Goal: Task Accomplishment & Management: Complete application form

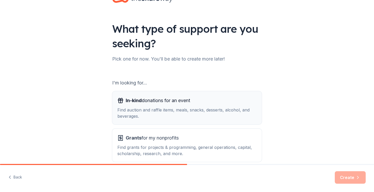
scroll to position [46, 0]
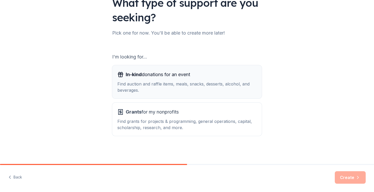
click at [152, 84] on div "Find auction and raffle items, meals, snacks, desserts, alcohol, and beverages." at bounding box center [186, 87] width 139 height 12
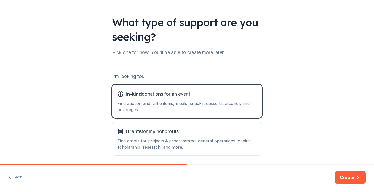
scroll to position [0, 0]
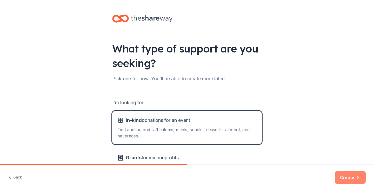
click at [350, 176] on button "Create" at bounding box center [350, 177] width 31 height 12
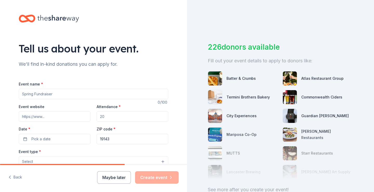
scroll to position [39, 0]
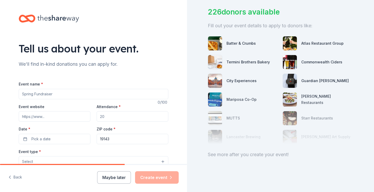
click at [240, 150] on div "See more after you create your event!" at bounding box center [280, 154] width 145 height 8
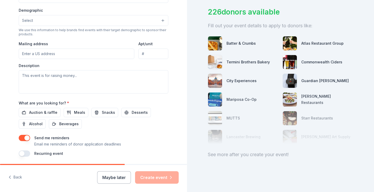
scroll to position [182, 0]
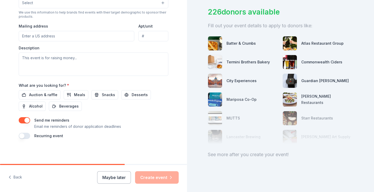
click at [227, 151] on div "See more after you create your event!" at bounding box center [280, 154] width 145 height 8
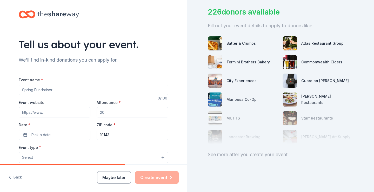
scroll to position [0, 0]
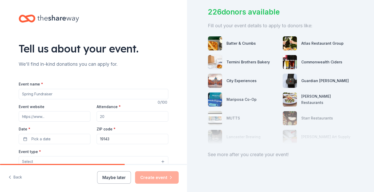
click at [119, 119] on input "Attendance *" at bounding box center [133, 116] width 72 height 10
type input "150"
click at [118, 141] on input "19143" at bounding box center [133, 139] width 72 height 10
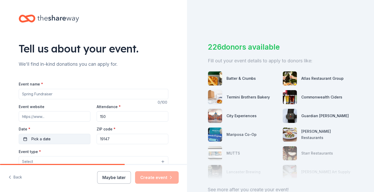
type input "19147"
click at [39, 140] on span "Pick a date" at bounding box center [40, 139] width 19 height 6
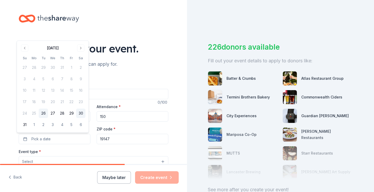
click at [83, 113] on button "30" at bounding box center [80, 112] width 9 height 9
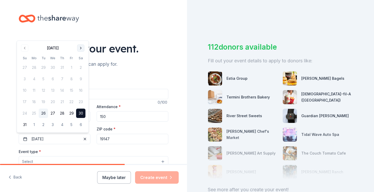
click at [81, 49] on button "Go to next month" at bounding box center [80, 47] width 7 height 7
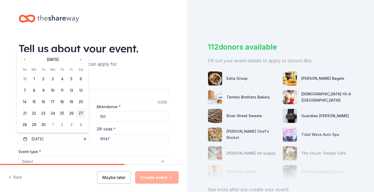
click at [81, 112] on button "27" at bounding box center [80, 112] width 9 height 9
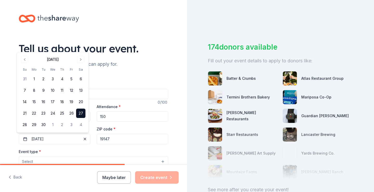
scroll to position [39, 0]
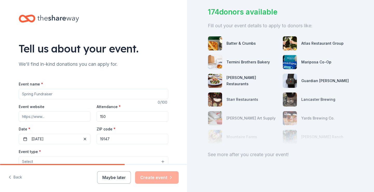
click at [139, 36] on div "Tell us about your event. We'll find in-kind donations you can apply for. Event…" at bounding box center [93, 172] width 166 height 345
click at [51, 117] on input "Event website" at bounding box center [55, 116] width 72 height 10
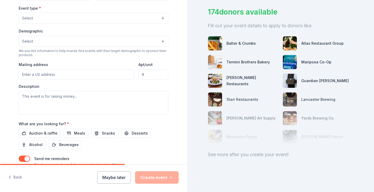
scroll to position [0, 0]
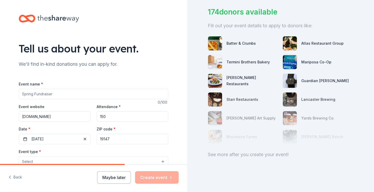
type input "[DOMAIN_NAME]"
click at [69, 94] on input "Event name *" at bounding box center [93, 94] width 149 height 10
type input "c"
type input "C"
type input "F"
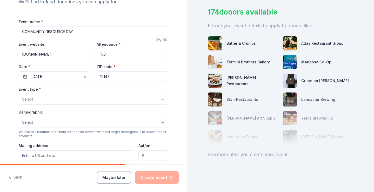
scroll to position [73, 0]
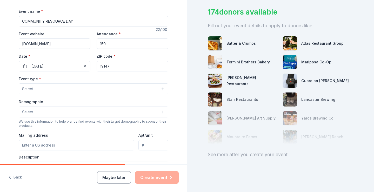
click at [39, 85] on button "Select" at bounding box center [93, 88] width 149 height 11
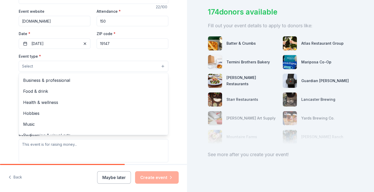
scroll to position [17, 0]
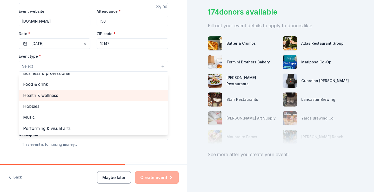
click at [50, 95] on span "Health & wellness" at bounding box center [93, 95] width 141 height 7
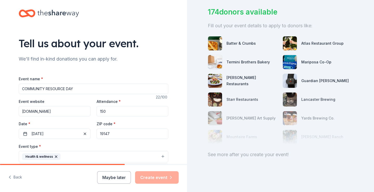
scroll to position [0, 0]
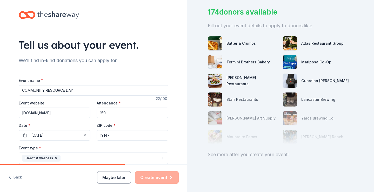
click at [75, 91] on input "COMMUNITY RESOURCE DAY" at bounding box center [93, 90] width 149 height 10
type input "C"
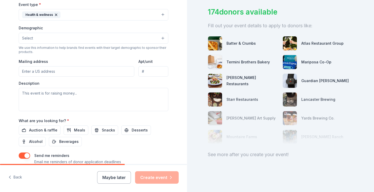
type input "I DARE YOU TO LAUGH COMEDY"
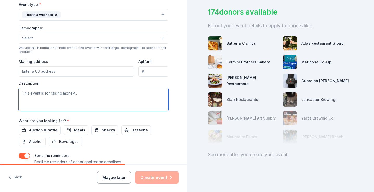
click at [70, 95] on textarea at bounding box center [93, 99] width 149 height 23
type textarea "F"
click at [109, 92] on textarea "THIS EVENT IS TO RAISE MONEY FOR OUR 10TH a\Annual" at bounding box center [93, 99] width 149 height 23
click at [123, 95] on textarea "THIS EVENT IS TO RAISE MONEY FOR OUR 10TH Annual" at bounding box center [93, 99] width 149 height 23
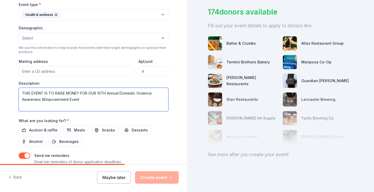
click at [42, 99] on textarea "THIS EVENT IS TO RAISE MONEY FOR OUR 10TH Annual Domestic Violence Awareness &E…" at bounding box center [93, 99] width 149 height 23
click at [96, 92] on textarea "THIS EVENT IS TO RAISE MONEY FOR OUR 10TH Annual Domestic Violence Awareness & …" at bounding box center [93, 99] width 149 height 23
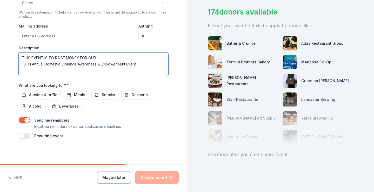
scroll to position [39, 0]
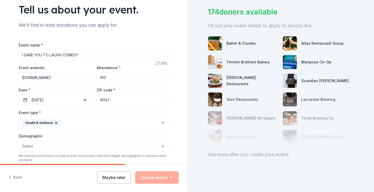
type textarea "THIS EVENT IS TO RAISE MONEY FOR OUR 10TH Annual Domestic Violence Awareness & …"
click at [161, 145] on button "Select" at bounding box center [93, 146] width 149 height 11
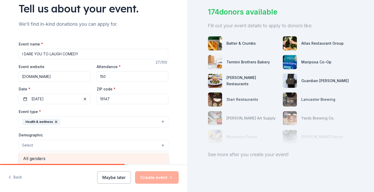
click at [50, 159] on span "All genders" at bounding box center [93, 158] width 141 height 7
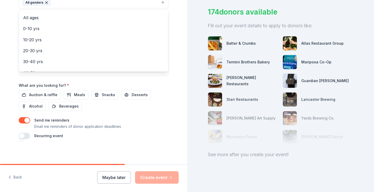
scroll to position [24, 0]
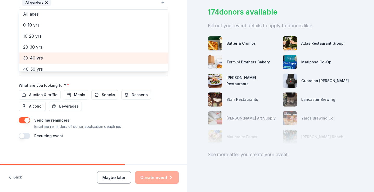
click at [92, 61] on span "30-40 yrs" at bounding box center [93, 58] width 141 height 7
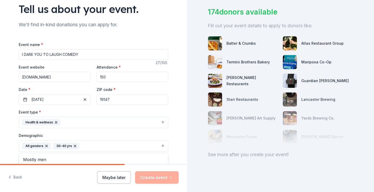
scroll to position [183, 0]
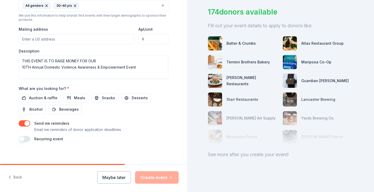
scroll to position [36, 0]
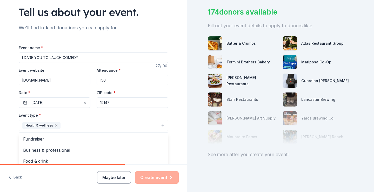
click at [55, 125] on div "Health & wellness" at bounding box center [41, 125] width 38 height 7
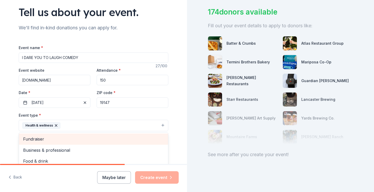
click at [43, 141] on span "Fundraiser" at bounding box center [93, 138] width 141 height 7
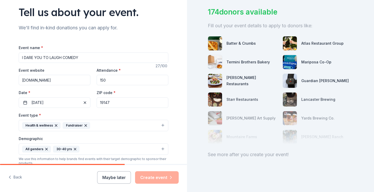
click at [54, 125] on icon "button" at bounding box center [56, 125] width 4 height 4
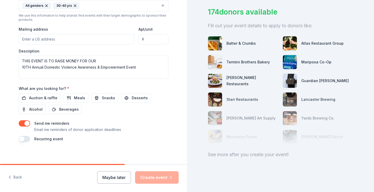
click at [46, 38] on input "Mailing address" at bounding box center [76, 39] width 115 height 10
click at [47, 97] on span "Auction & raffle" at bounding box center [43, 98] width 28 height 6
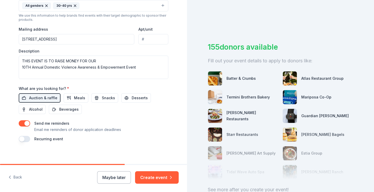
scroll to position [39, 0]
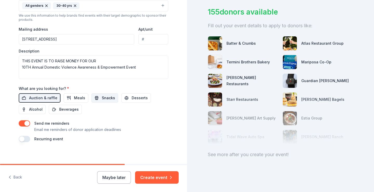
click at [102, 99] on span "Snacks" at bounding box center [108, 98] width 13 height 6
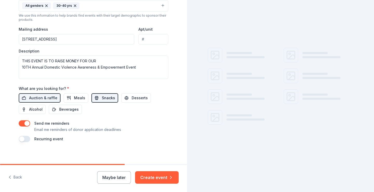
scroll to position [0, 0]
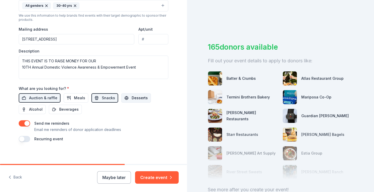
click at [132, 98] on span "Desserts" at bounding box center [140, 98] width 16 height 6
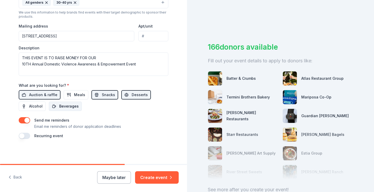
click at [68, 106] on span "Beverages" at bounding box center [68, 106] width 19 height 6
click at [78, 96] on span "Meals" at bounding box center [79, 95] width 11 height 6
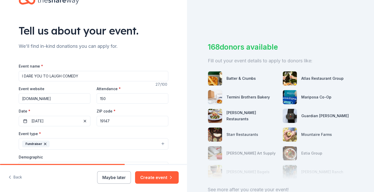
scroll to position [0, 0]
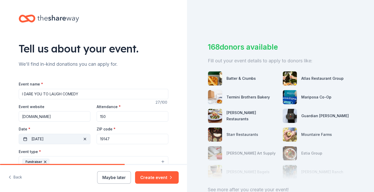
click at [55, 138] on button "[DATE]" at bounding box center [55, 139] width 72 height 10
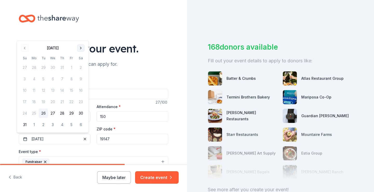
click at [80, 47] on button "Go to next month" at bounding box center [80, 47] width 7 height 7
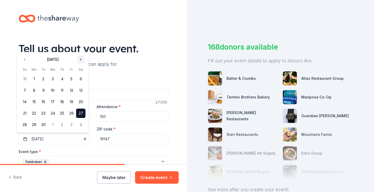
click at [81, 59] on button "Go to next month" at bounding box center [80, 59] width 7 height 7
click at [79, 79] on button "4" at bounding box center [80, 78] width 9 height 9
click at [106, 82] on div "Event name * I DARE YOU TO LAUGH COMEDY" at bounding box center [93, 90] width 149 height 18
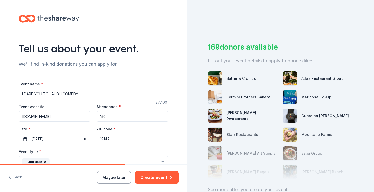
scroll to position [143, 0]
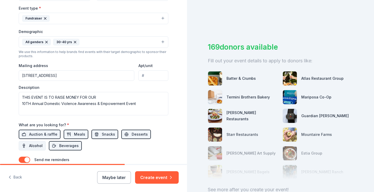
click at [30, 144] on span "Alcohol" at bounding box center [35, 145] width 13 height 6
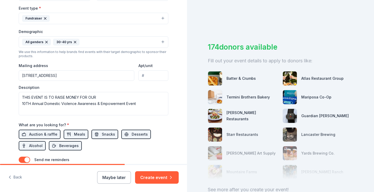
click at [103, 76] on input "[STREET_ADDRESS]" at bounding box center [76, 75] width 115 height 10
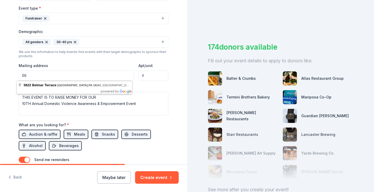
type input "5"
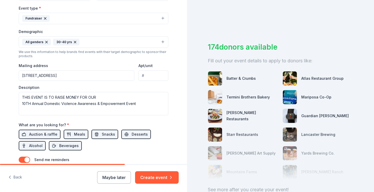
type input "[STREET_ADDRESS]"
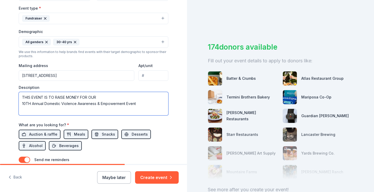
click at [139, 105] on textarea "THIS EVENT IS TO RAISE MONEY FOR OUR 10TH Annual Domestic Violence Awareness & …" at bounding box center [93, 103] width 149 height 23
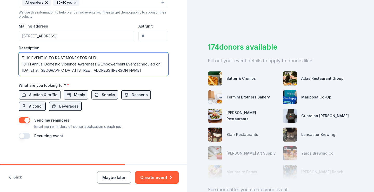
scroll to position [39, 0]
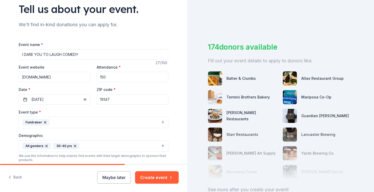
type textarea "THIS EVENT IS TO RAISE MONEY FOR OUR 10TH Annual Domestic Violence Awareness & …"
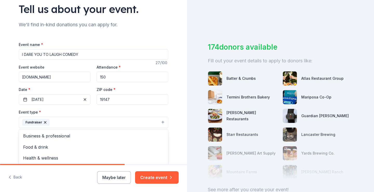
click at [161, 122] on button "Fundraiser" at bounding box center [93, 122] width 149 height 11
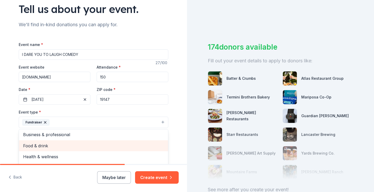
scroll to position [0, 0]
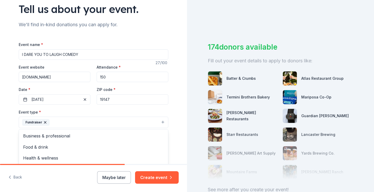
click at [173, 113] on div "Tell us about your event. We'll find in-kind donations you can apply for. Event…" at bounding box center [93, 134] width 166 height 346
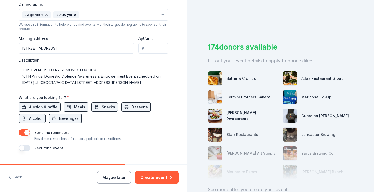
scroll to position [183, 0]
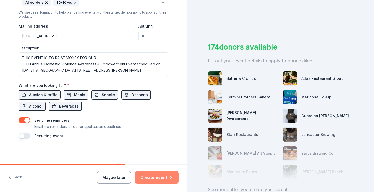
click at [160, 180] on button "Create event" at bounding box center [157, 177] width 44 height 12
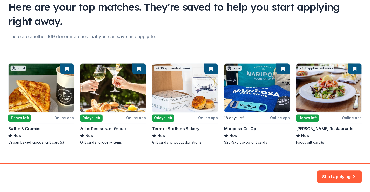
scroll to position [49, 0]
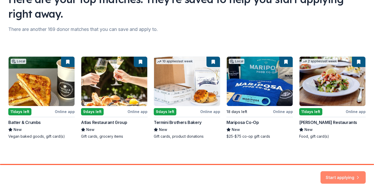
click at [336, 178] on button "Start applying" at bounding box center [342, 174] width 45 height 12
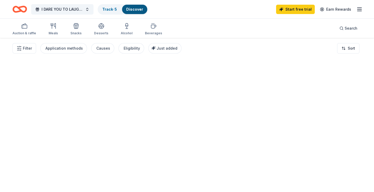
click at [331, 174] on div at bounding box center [187, 115] width 374 height 154
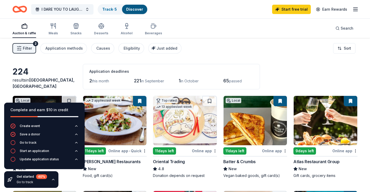
click at [70, 71] on div "224 results in [GEOGRAPHIC_DATA], [GEOGRAPHIC_DATA] Application deadlines 2 thi…" at bounding box center [184, 76] width 345 height 25
click at [51, 180] on icon "button" at bounding box center [53, 179] width 4 height 4
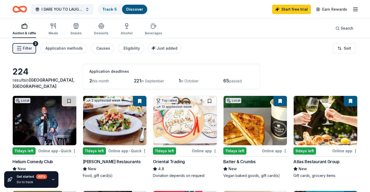
scroll to position [168, 0]
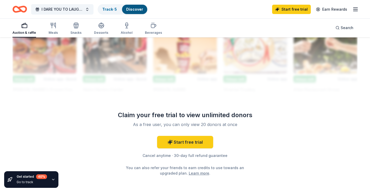
scroll to position [502, 0]
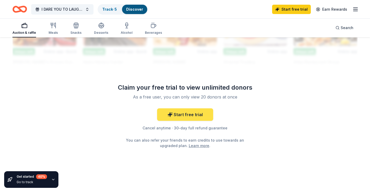
click at [188, 116] on link "Start free trial" at bounding box center [185, 114] width 56 height 12
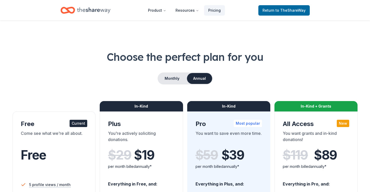
scroll to position [168, 0]
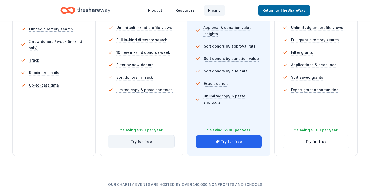
click at [144, 140] on button "Try for free" at bounding box center [141, 141] width 66 height 12
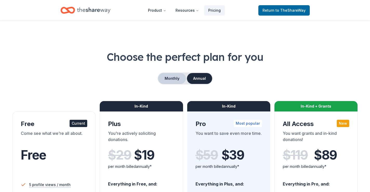
click at [175, 78] on button "Monthly" at bounding box center [172, 78] width 28 height 11
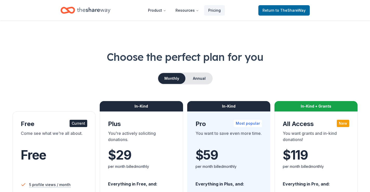
scroll to position [168, 0]
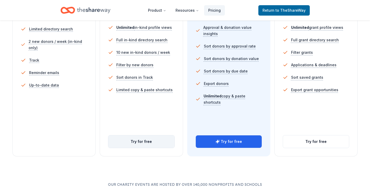
click at [151, 144] on button "Try for free" at bounding box center [141, 141] width 66 height 12
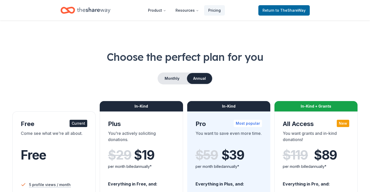
click at [67, 144] on div "Come see what we're all about." at bounding box center [54, 137] width 66 height 15
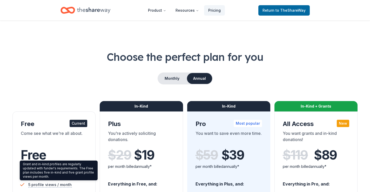
click at [52, 184] on span "5 profile views / month" at bounding box center [50, 184] width 44 height 6
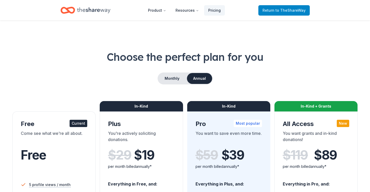
click at [294, 8] on span "Return to TheShareWay" at bounding box center [283, 10] width 43 height 6
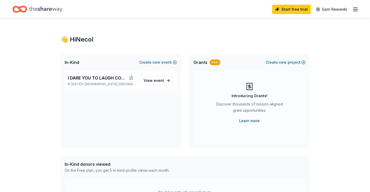
click at [248, 120] on link "Learn more" at bounding box center [249, 121] width 21 height 6
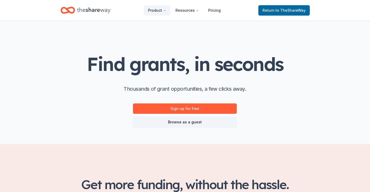
click at [180, 124] on link "Browse as a guest" at bounding box center [185, 122] width 104 height 10
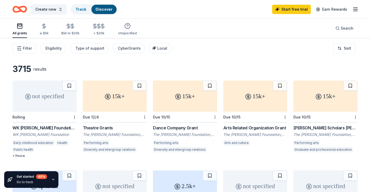
scroll to position [168, 0]
